Goal: Transaction & Acquisition: Purchase product/service

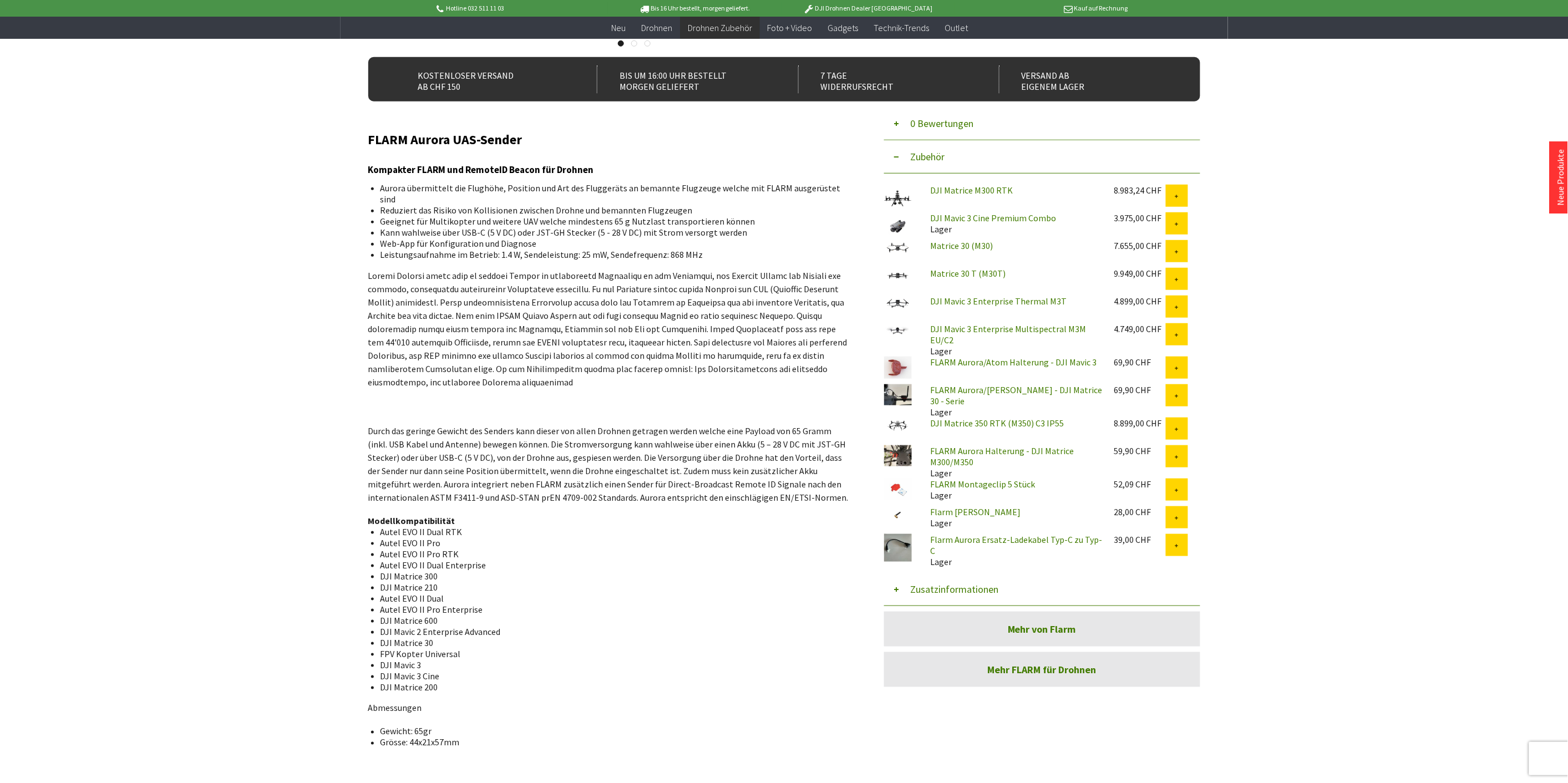
scroll to position [308, 0]
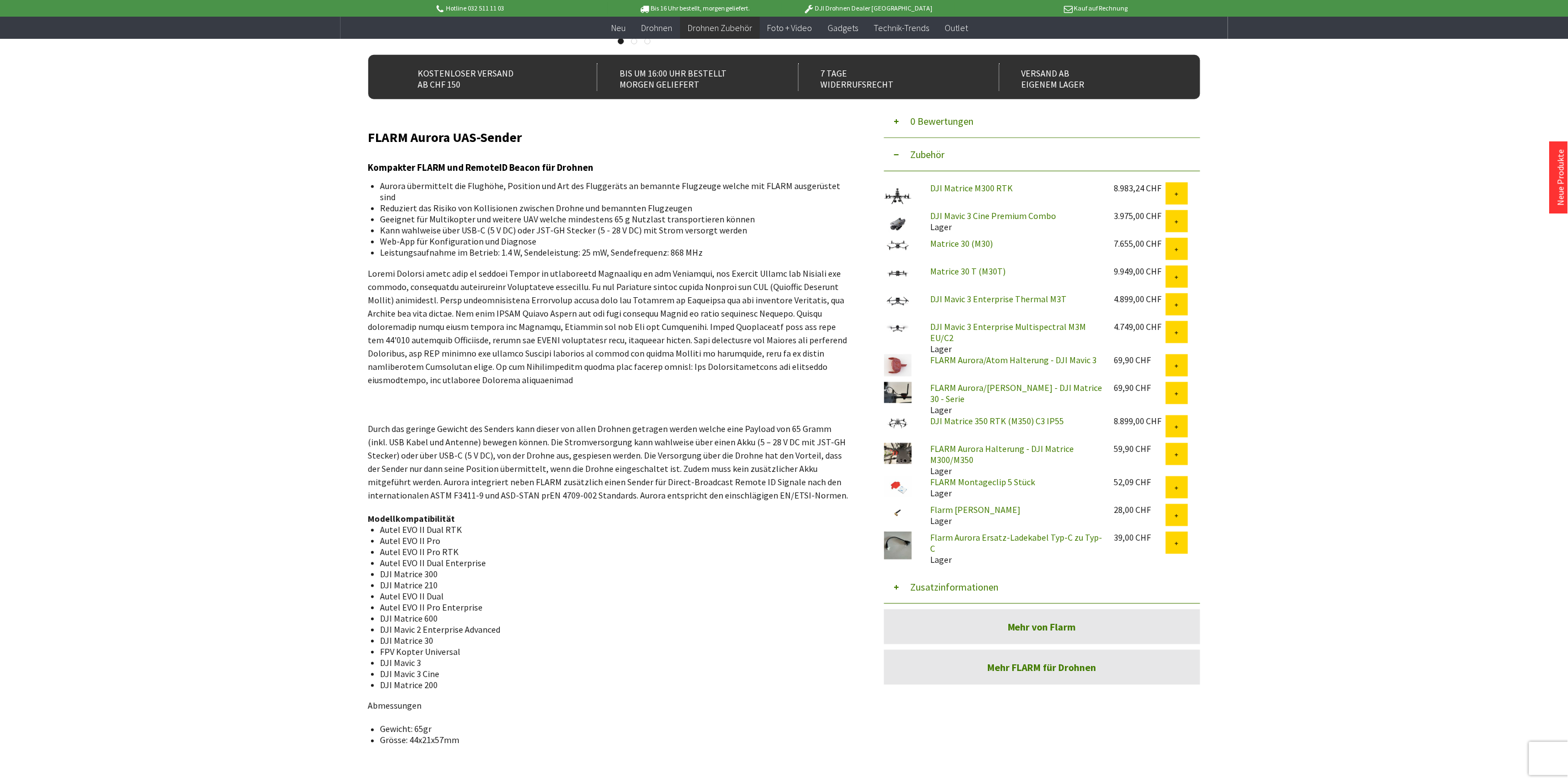
click at [1025, 536] on link "Flarm Aurora Ersatz-Ladekabel Typ-C zu Typ-C" at bounding box center [1017, 543] width 172 height 22
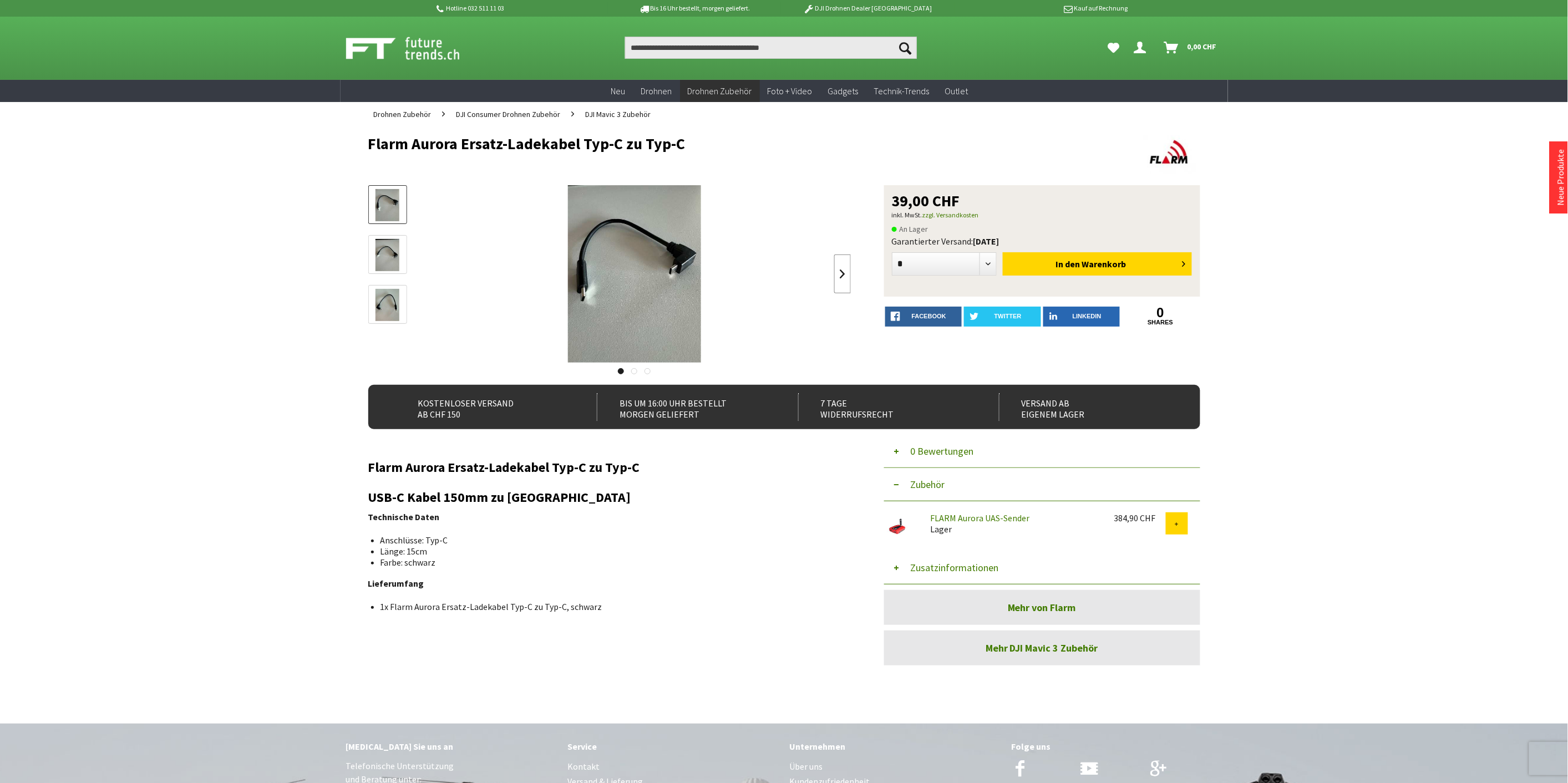
click at [840, 274] on link at bounding box center [842, 274] width 17 height 39
